Goal: Check status: Check status

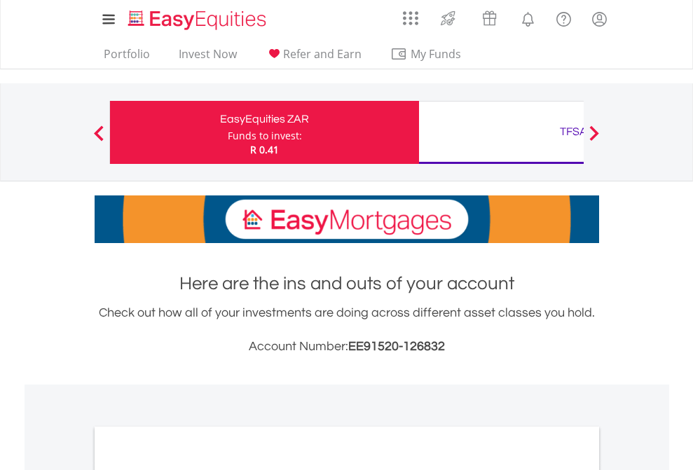
click at [228, 132] on div "Funds to invest:" at bounding box center [265, 136] width 74 height 14
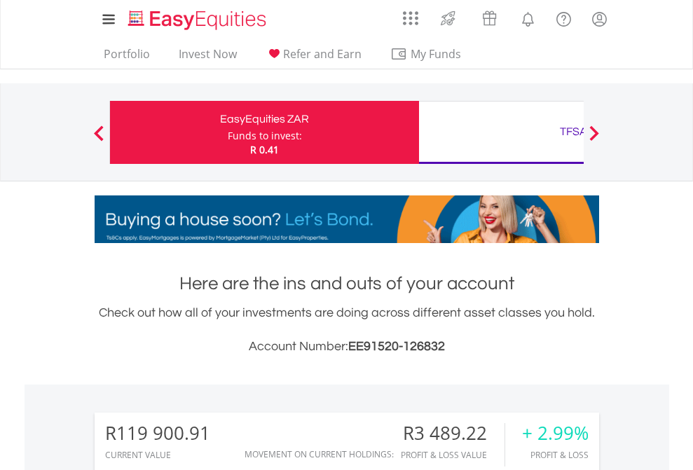
scroll to position [135, 220]
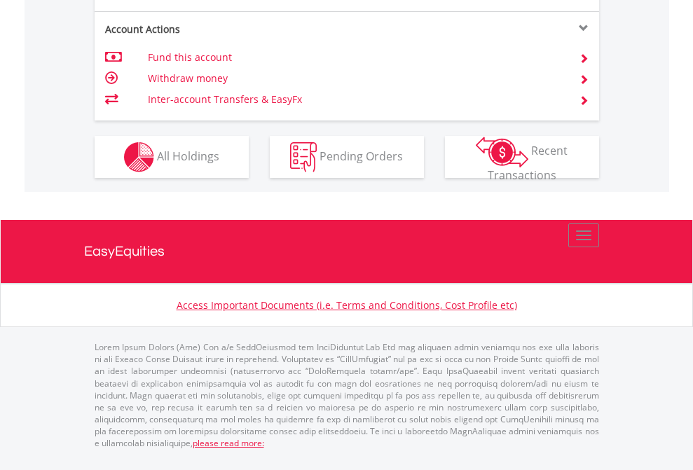
scroll to position [1427, 0]
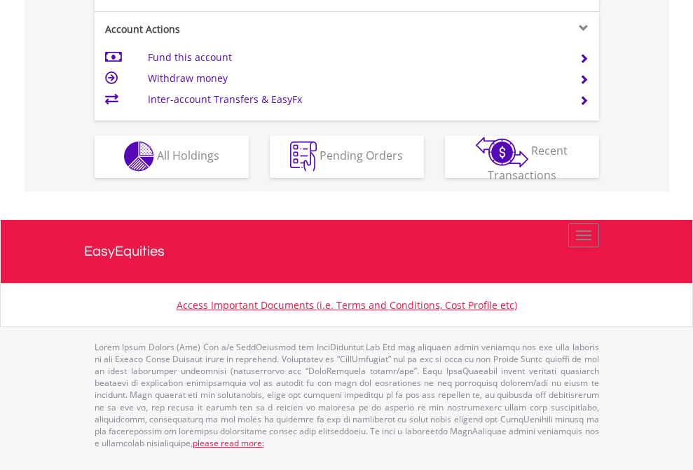
scroll to position [1310, 0]
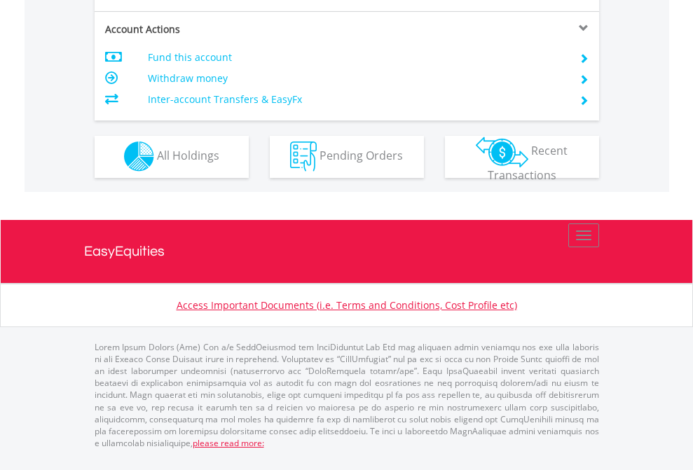
scroll to position [1310, 0]
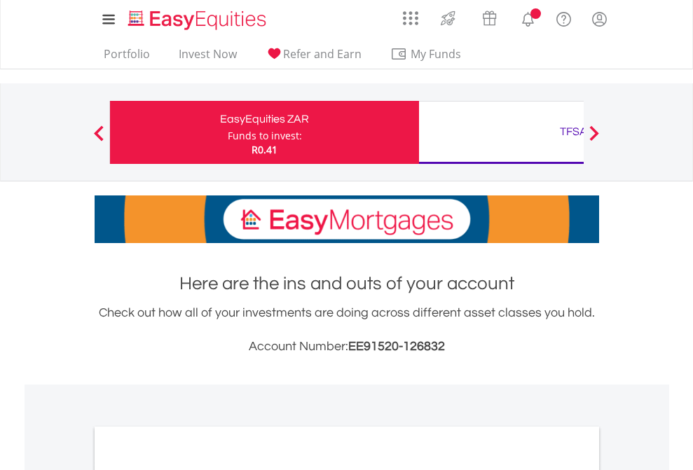
scroll to position [842, 0]
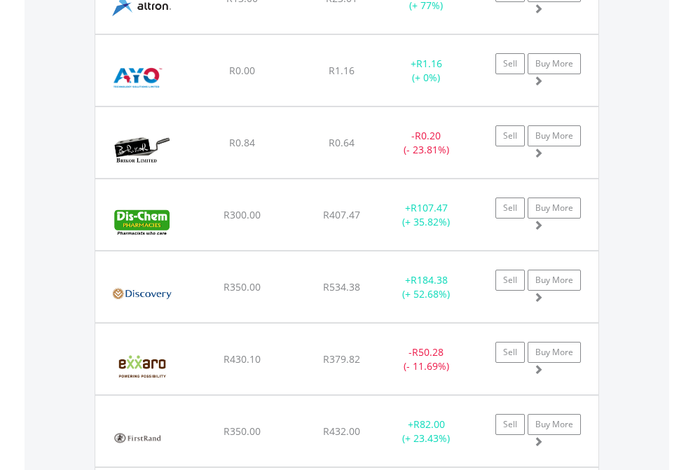
scroll to position [135, 220]
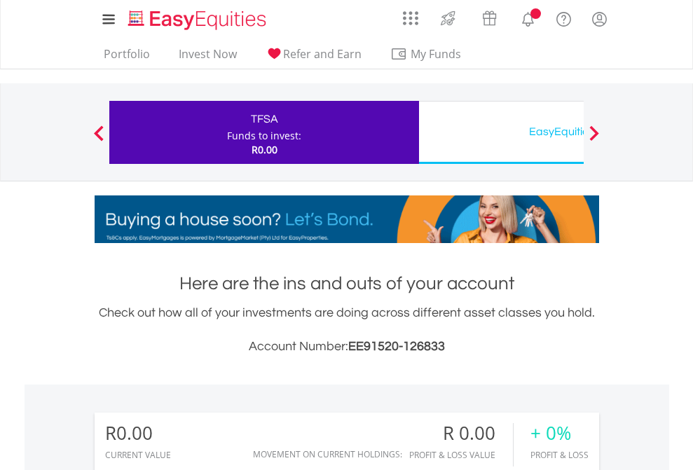
scroll to position [135, 220]
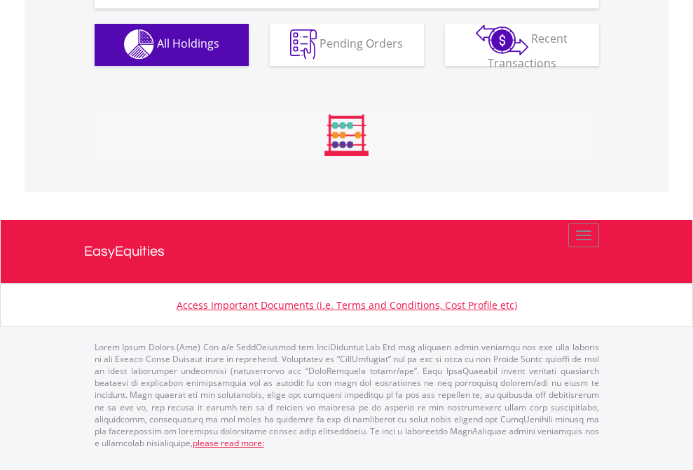
scroll to position [1387, 0]
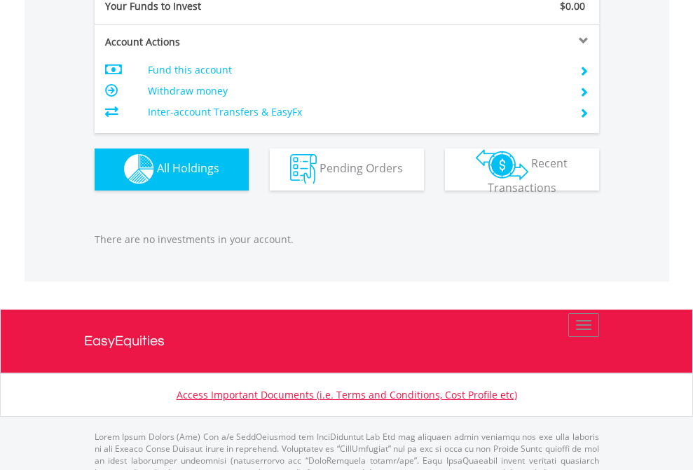
scroll to position [1387, 0]
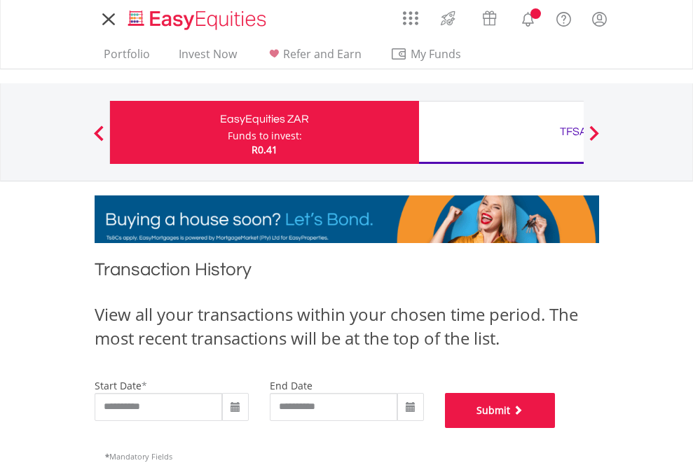
click at [556, 428] on button "Submit" at bounding box center [500, 410] width 111 height 35
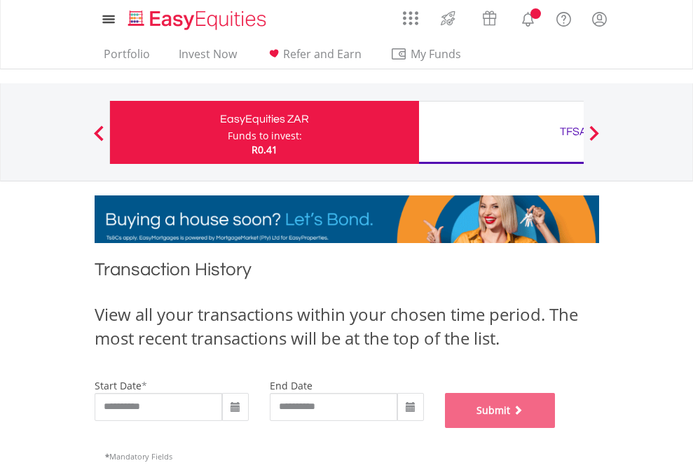
scroll to position [568, 0]
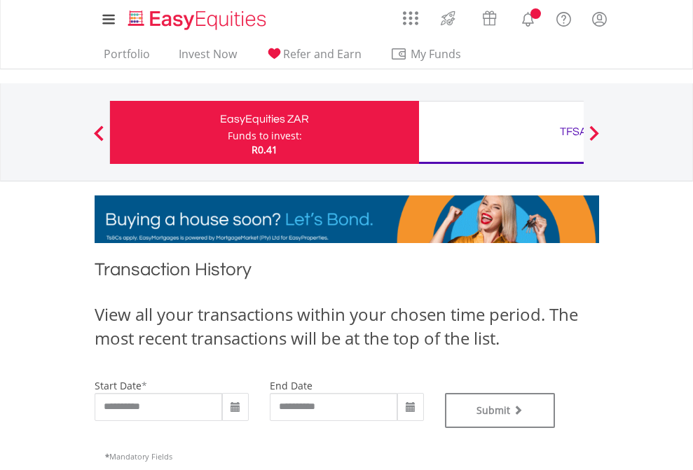
click at [501, 132] on div "TFSA" at bounding box center [573, 132] width 292 height 20
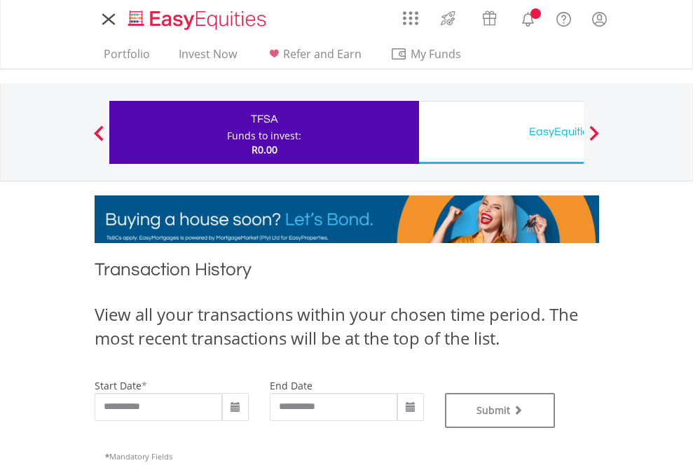
type input "**********"
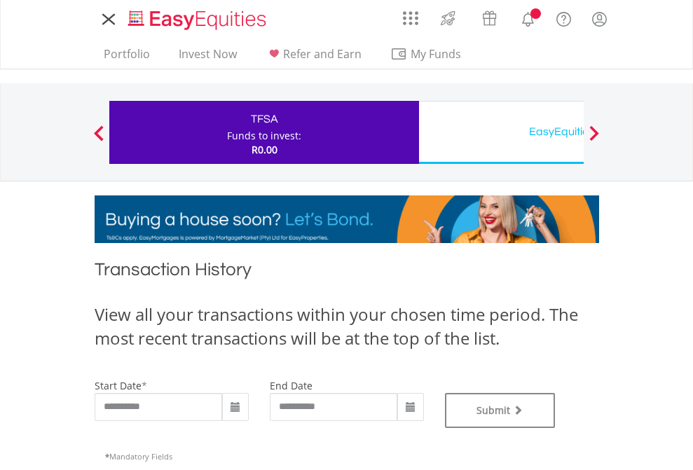
type input "**********"
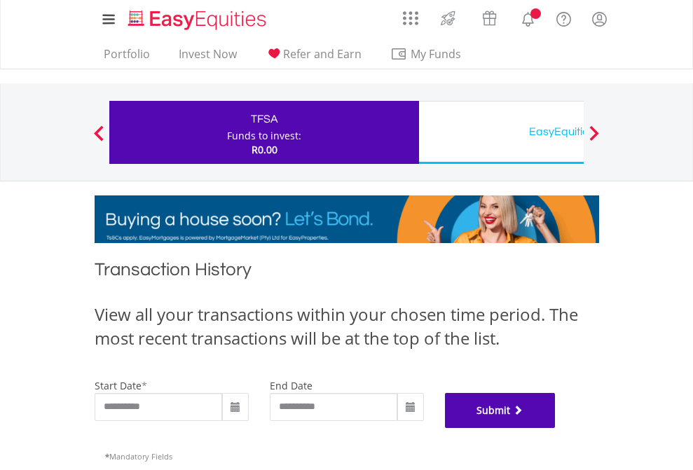
click at [556, 428] on button "Submit" at bounding box center [500, 410] width 111 height 35
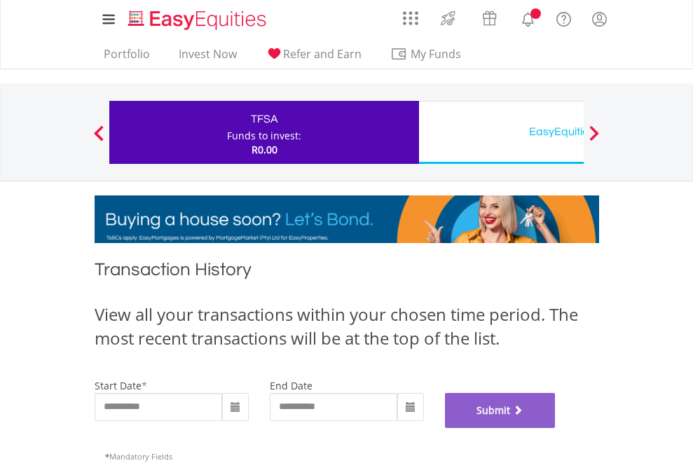
scroll to position [568, 0]
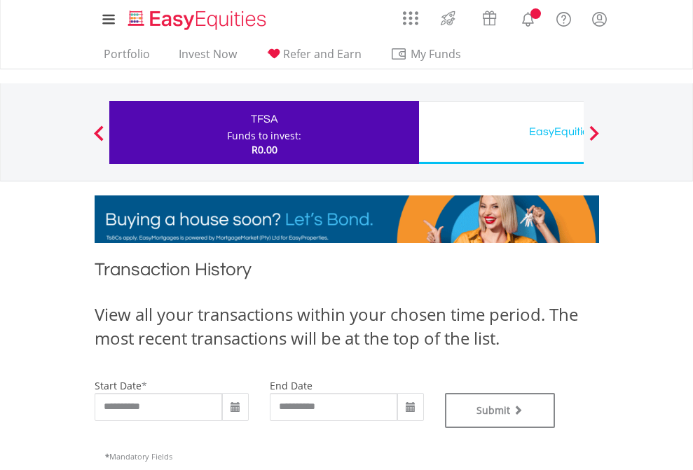
click at [501, 132] on div "EasyEquities USD" at bounding box center [573, 132] width 292 height 20
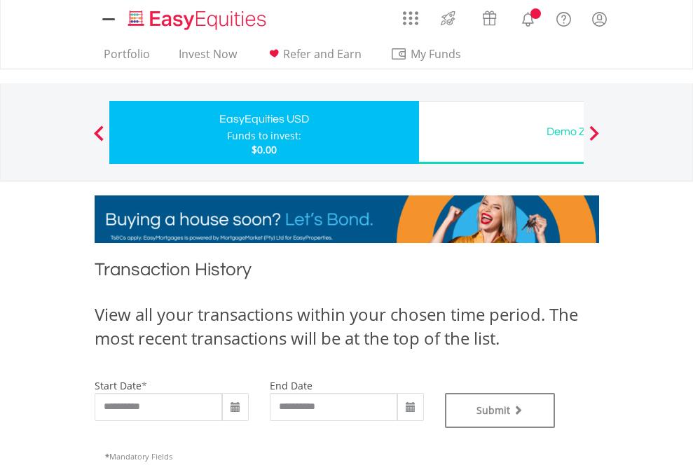
type input "**********"
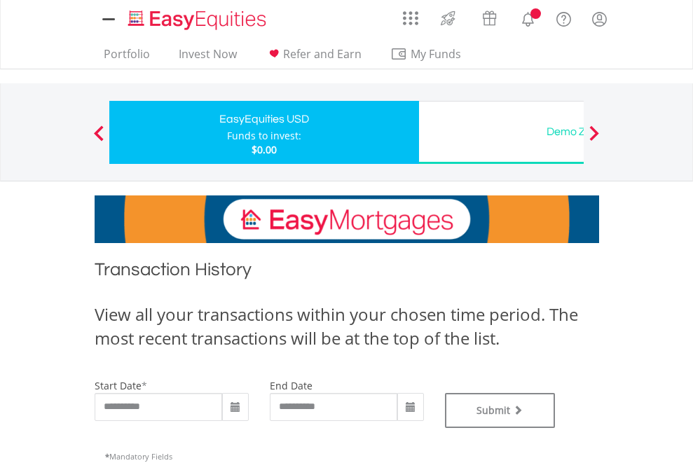
type input "**********"
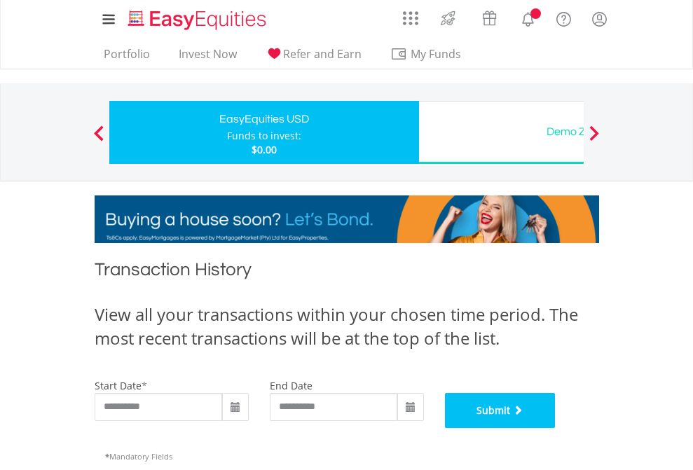
click at [556, 428] on button "Submit" at bounding box center [500, 410] width 111 height 35
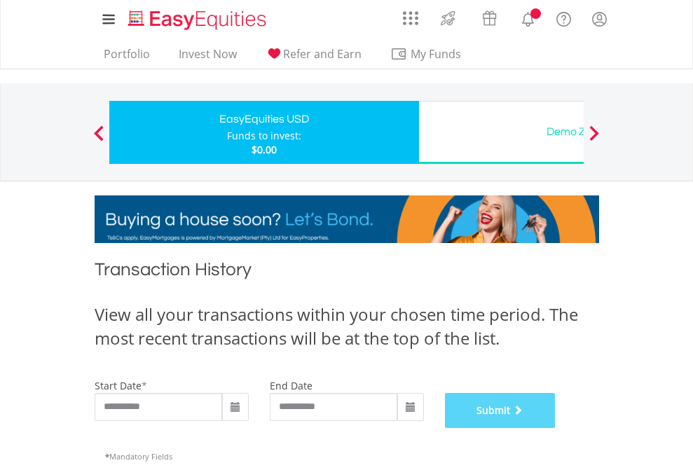
scroll to position [568, 0]
